Goal: Information Seeking & Learning: Learn about a topic

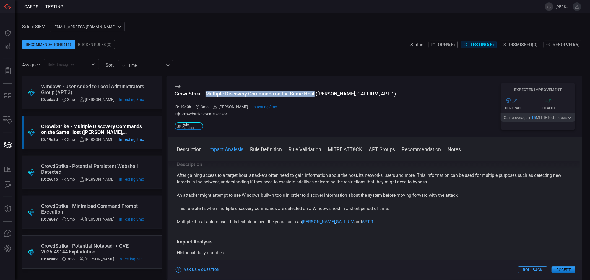
scroll to position [492, 0]
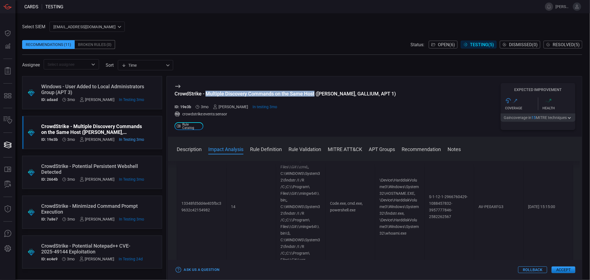
click at [79, 63] on input "text" at bounding box center [66, 64] width 43 height 7
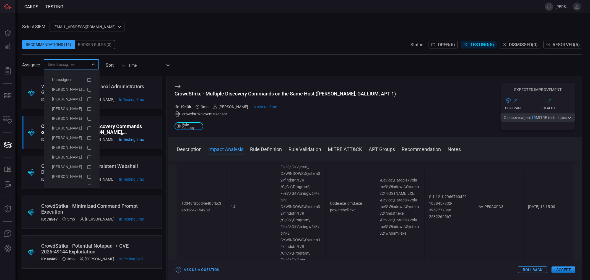
click at [163, 43] on div "Recommendations (11) Broken Rules (0) Status: Open ( 6 ) Testing ( 5 ) Dismisse…" at bounding box center [302, 44] width 560 height 9
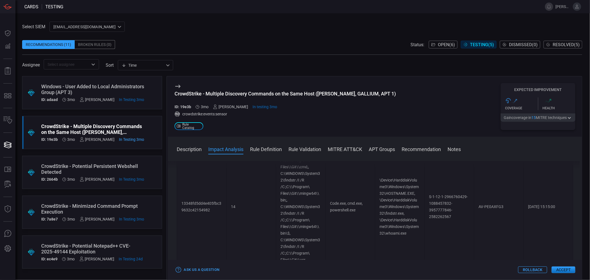
click at [73, 66] on input "text" at bounding box center [66, 64] width 43 height 7
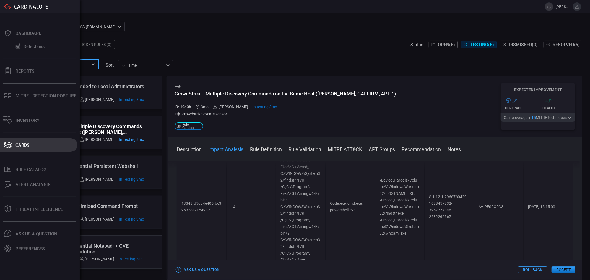
click at [28, 142] on div "Cards" at bounding box center [22, 144] width 14 height 5
click at [27, 141] on button "Cards" at bounding box center [38, 144] width 77 height 13
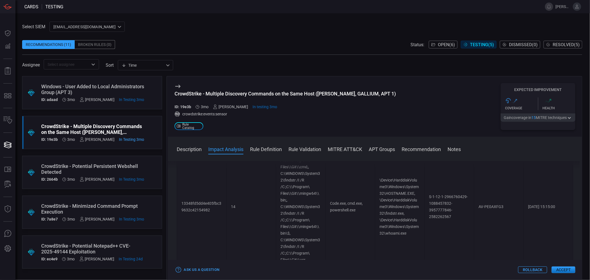
click at [444, 45] on span "Open ( 6 )" at bounding box center [446, 44] width 17 height 5
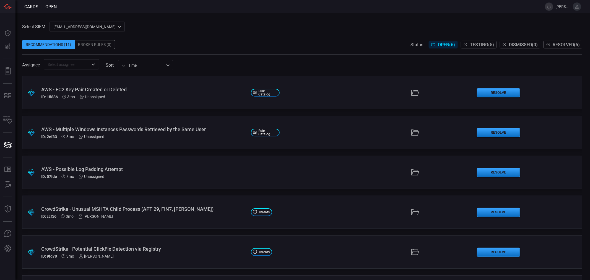
click at [119, 128] on div "AWS - Multiple Windows Instances Passwords Retrieved by the Same User" at bounding box center [143, 129] width 205 height 6
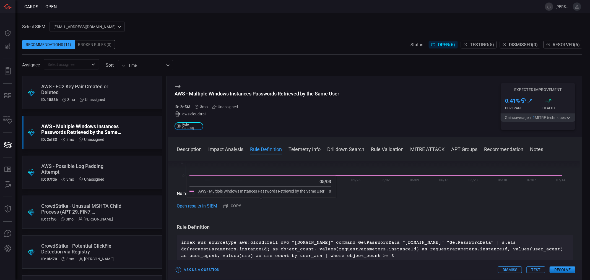
scroll to position [92, 0]
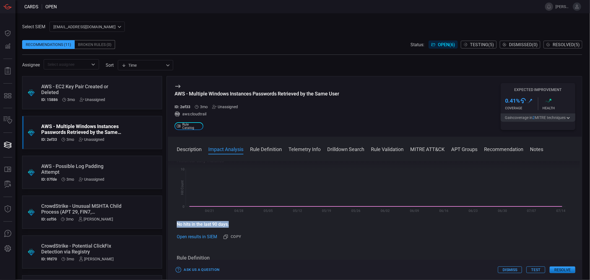
drag, startPoint x: 176, startPoint y: 223, endPoint x: 231, endPoint y: 224, distance: 54.8
click at [231, 224] on p "No hits in the last 90 days." at bounding box center [375, 224] width 396 height 7
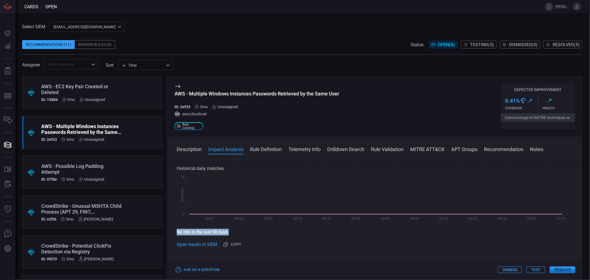
scroll to position [61, 0]
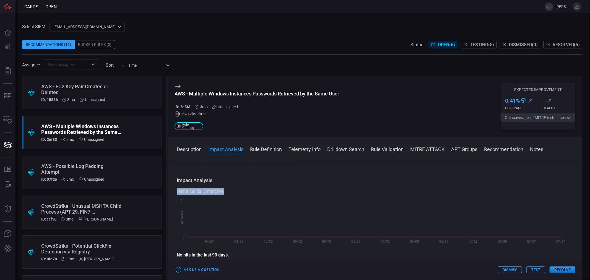
drag, startPoint x: 230, startPoint y: 190, endPoint x: 176, endPoint y: 192, distance: 53.2
click at [177, 192] on div "Historical daily matches" at bounding box center [375, 191] width 396 height 7
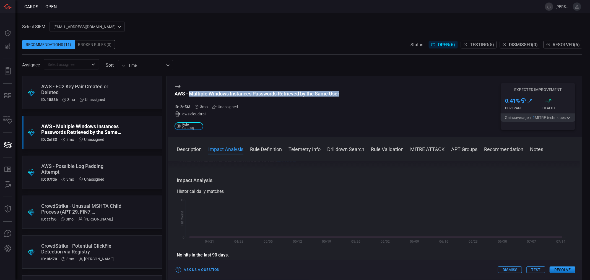
drag, startPoint x: 189, startPoint y: 94, endPoint x: 342, endPoint y: 96, distance: 152.4
click at [342, 96] on div "AWS - Multiple Windows Instances Passwords Retrieved by the Same User ID: 2ef33…" at bounding box center [375, 106] width 414 height 60
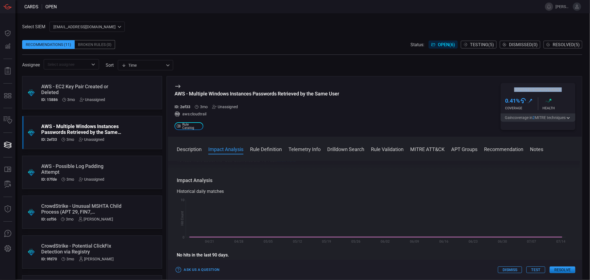
drag, startPoint x: 515, startPoint y: 89, endPoint x: 562, endPoint y: 89, distance: 46.8
click at [562, 89] on h5 "Expected Improvement" at bounding box center [538, 89] width 75 height 4
click at [338, 92] on div "AWS - Multiple Windows Instances Passwords Retrieved by the Same User" at bounding box center [257, 94] width 165 height 6
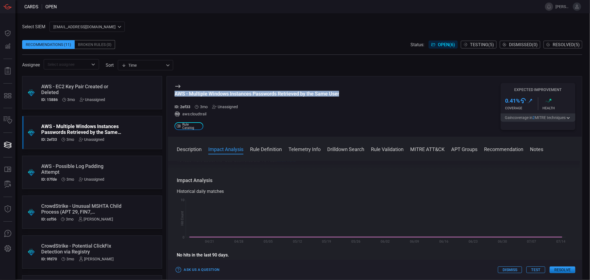
drag, startPoint x: 345, startPoint y: 92, endPoint x: 175, endPoint y: 94, distance: 170.4
click at [175, 94] on div "AWS - Multiple Windows Instances Passwords Retrieved by the Same User ID: 2ef33…" at bounding box center [375, 106] width 414 height 60
click at [253, 92] on div "AWS - Multiple Windows Instances Passwords Retrieved by the Same User" at bounding box center [257, 94] width 165 height 6
drag, startPoint x: 209, startPoint y: 93, endPoint x: 339, endPoint y: 92, distance: 130.6
click at [339, 92] on div "AWS - Multiple Windows Instances Passwords Retrieved by the Same User" at bounding box center [257, 94] width 165 height 6
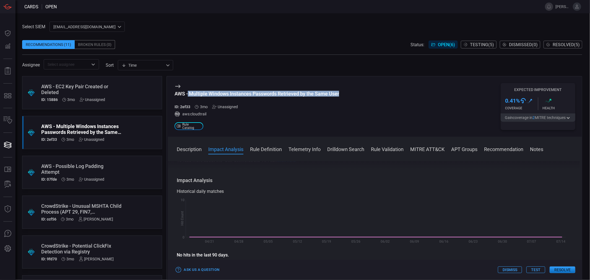
drag, startPoint x: 233, startPoint y: 95, endPoint x: 230, endPoint y: 96, distance: 3.6
click at [233, 95] on div "AWS - Multiple Windows Instances Passwords Retrieved by the Same User" at bounding box center [257, 94] width 165 height 6
click at [193, 95] on div "AWS - Multiple Windows Instances Passwords Retrieved by the Same User" at bounding box center [257, 94] width 165 height 6
drag, startPoint x: 190, startPoint y: 94, endPoint x: 345, endPoint y: 94, distance: 155.2
click at [345, 94] on div "AWS - Multiple Windows Instances Passwords Retrieved by the Same User ID: 2ef33…" at bounding box center [375, 106] width 414 height 60
